Goal: Task Accomplishment & Management: Manage account settings

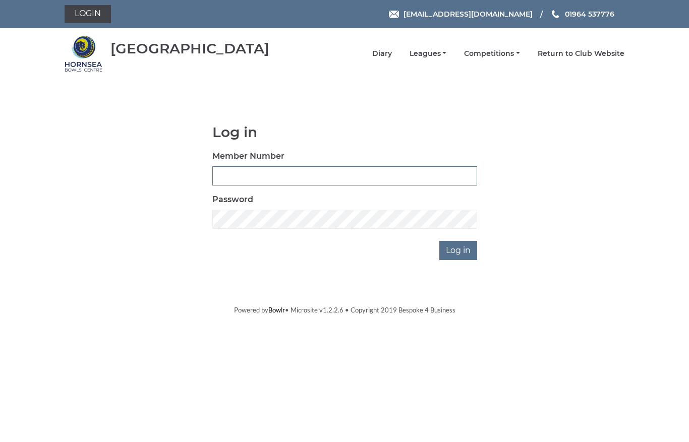
click at [223, 179] on input "Member Number" at bounding box center [344, 175] width 265 height 19
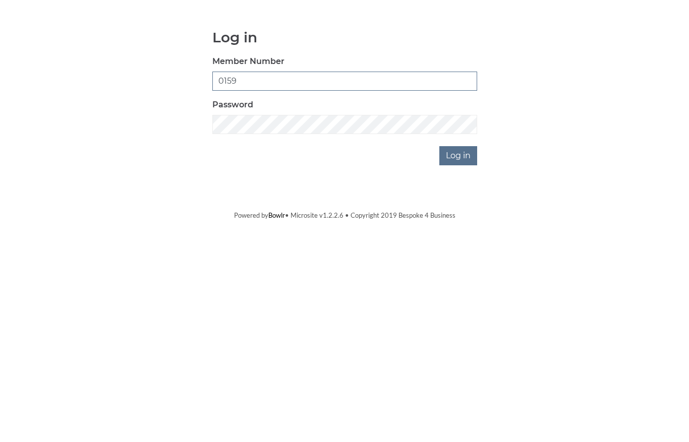
type input "0159"
click at [459, 241] on input "Log in" at bounding box center [458, 250] width 38 height 19
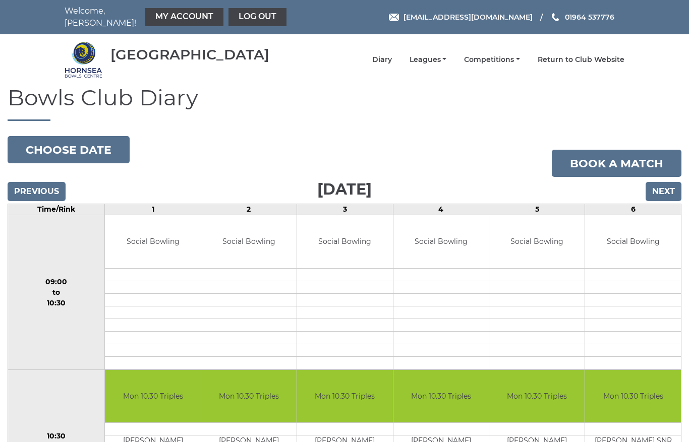
click at [63, 292] on td "09:00 to 10:30" at bounding box center [56, 292] width 97 height 155
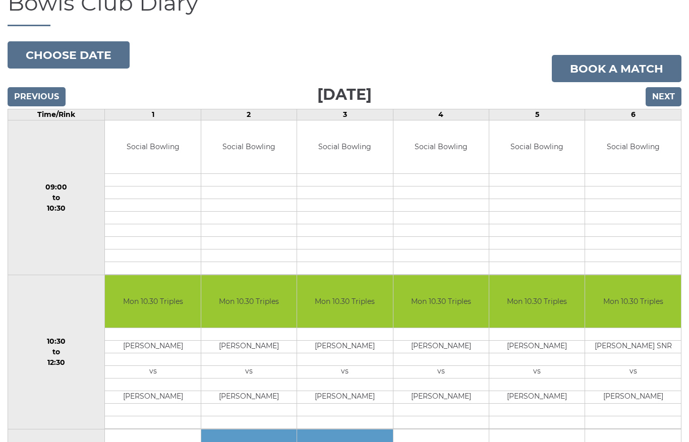
click at [35, 92] on input "Previous" at bounding box center [37, 96] width 58 height 19
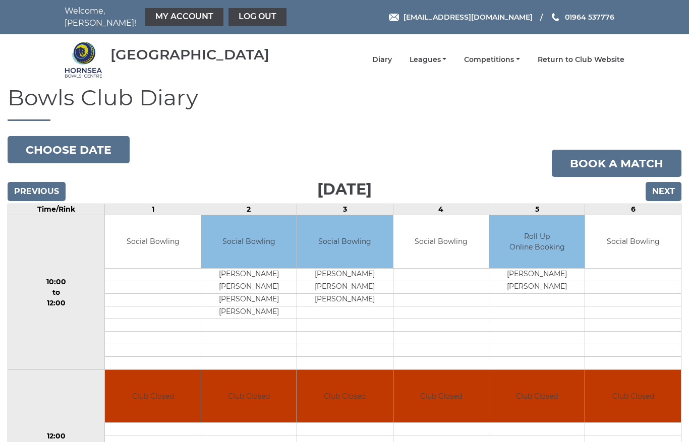
click at [36, 87] on h1 "Bowls Club Diary" at bounding box center [345, 103] width 674 height 36
click at [34, 183] on input "Previous" at bounding box center [37, 191] width 58 height 19
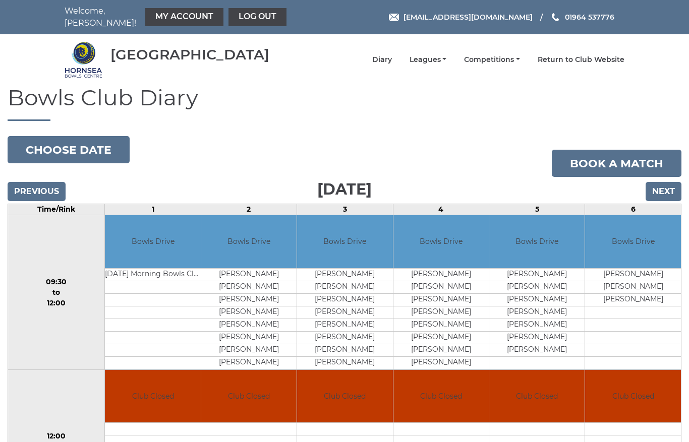
click at [30, 188] on input "Previous" at bounding box center [37, 191] width 58 height 19
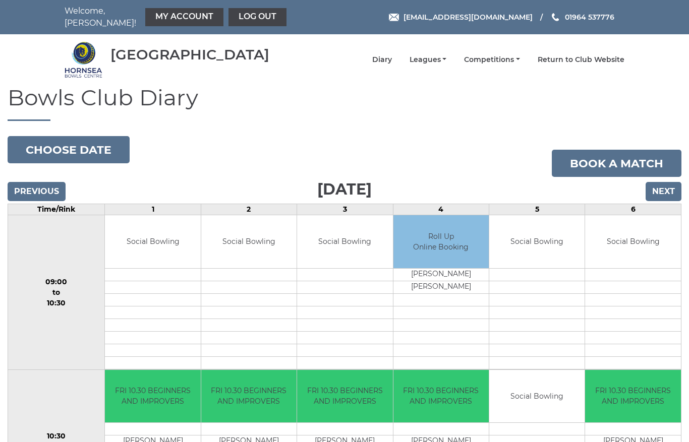
click at [153, 22] on link "My Account" at bounding box center [184, 17] width 78 height 18
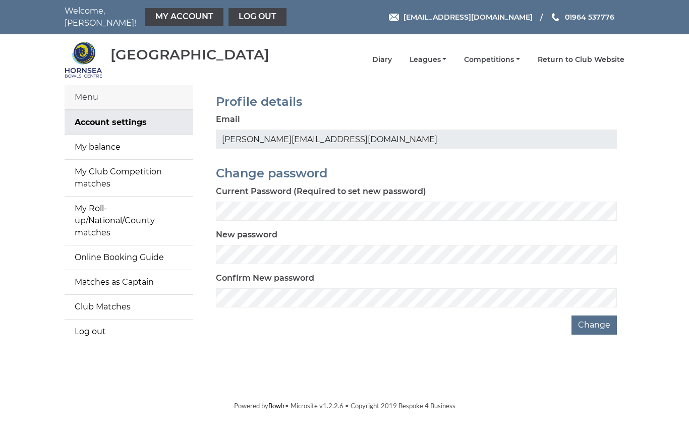
click at [153, 19] on link "My Account" at bounding box center [184, 17] width 78 height 18
click at [88, 138] on link "My balance" at bounding box center [129, 147] width 129 height 24
